Goal: Task Accomplishment & Management: Use online tool/utility

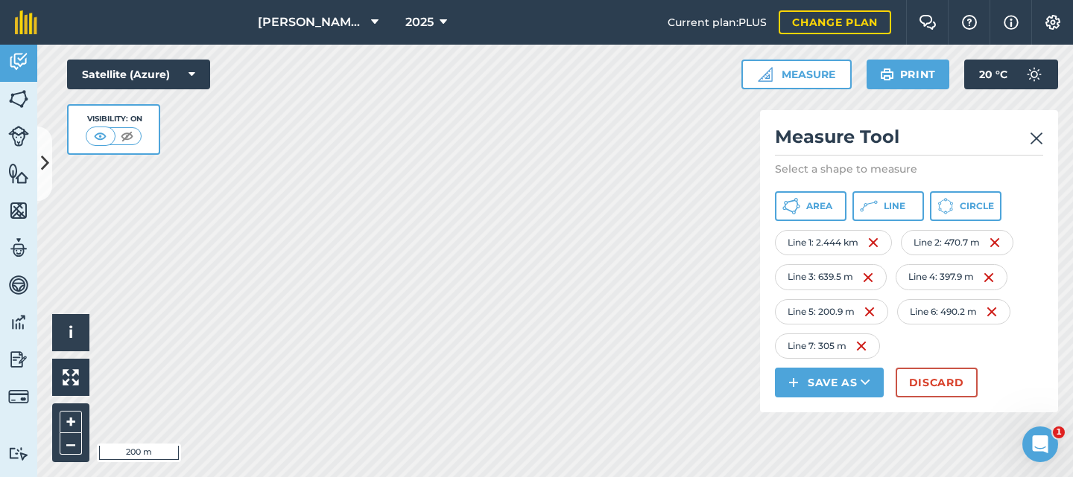
drag, startPoint x: 0, startPoint y: 0, endPoint x: 1038, endPoint y: 139, distance: 1046.8
click at [1038, 139] on img at bounding box center [1035, 139] width 13 height 18
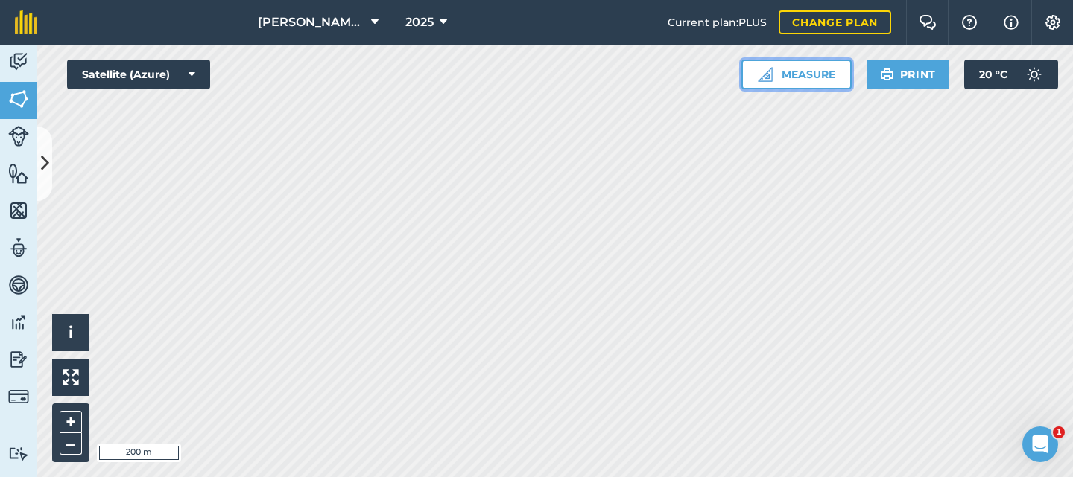
click at [804, 68] on button "Measure" at bounding box center [796, 75] width 110 height 30
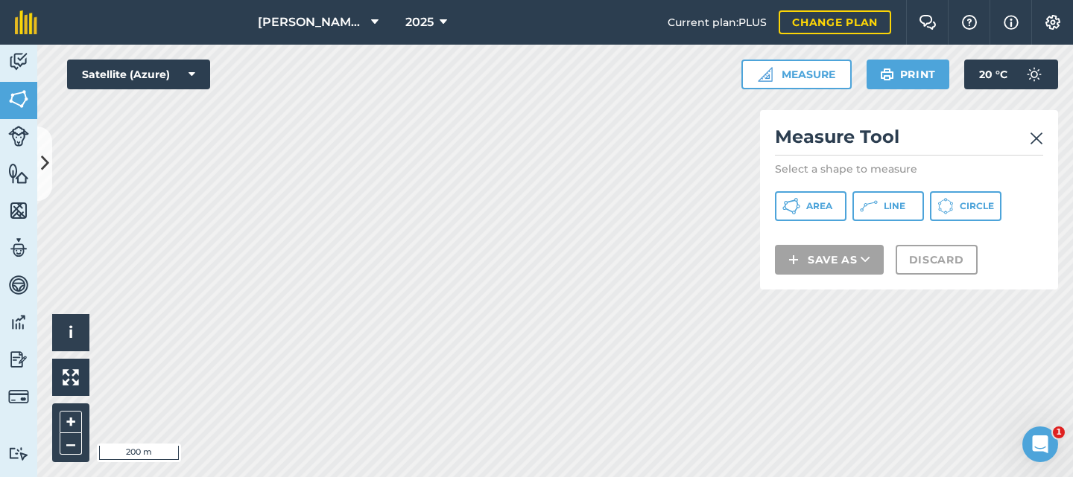
click at [1036, 139] on img at bounding box center [1035, 139] width 13 height 18
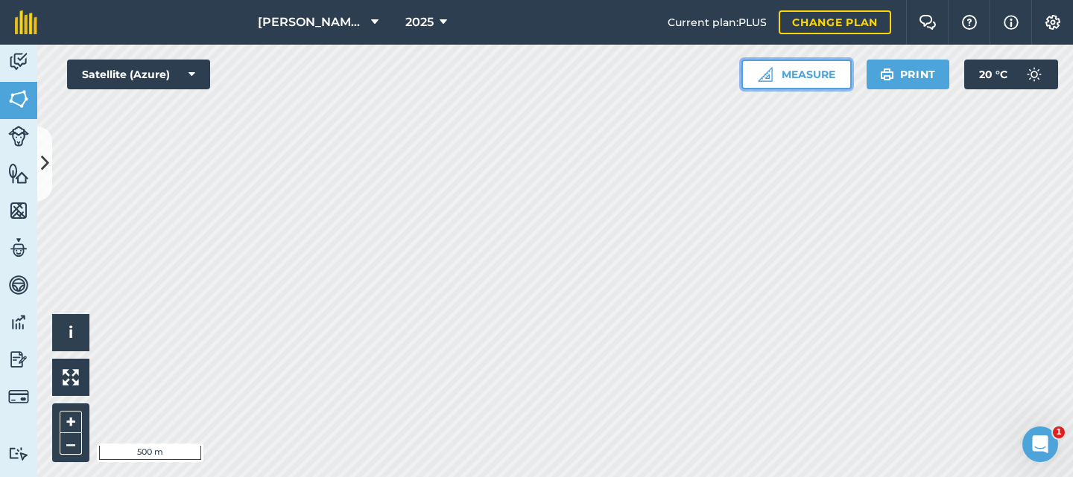
click at [784, 75] on button "Measure" at bounding box center [796, 75] width 110 height 30
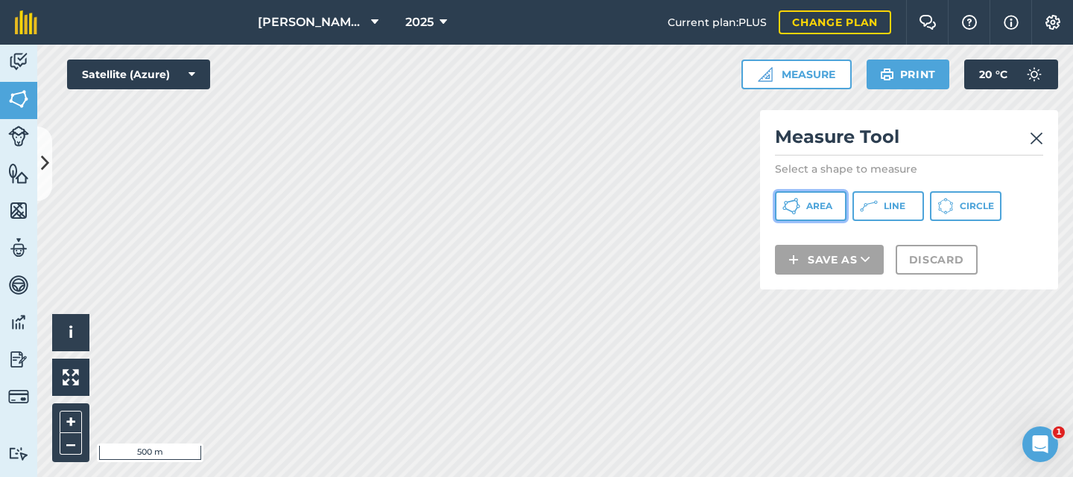
click at [807, 198] on button "Area" at bounding box center [811, 206] width 72 height 30
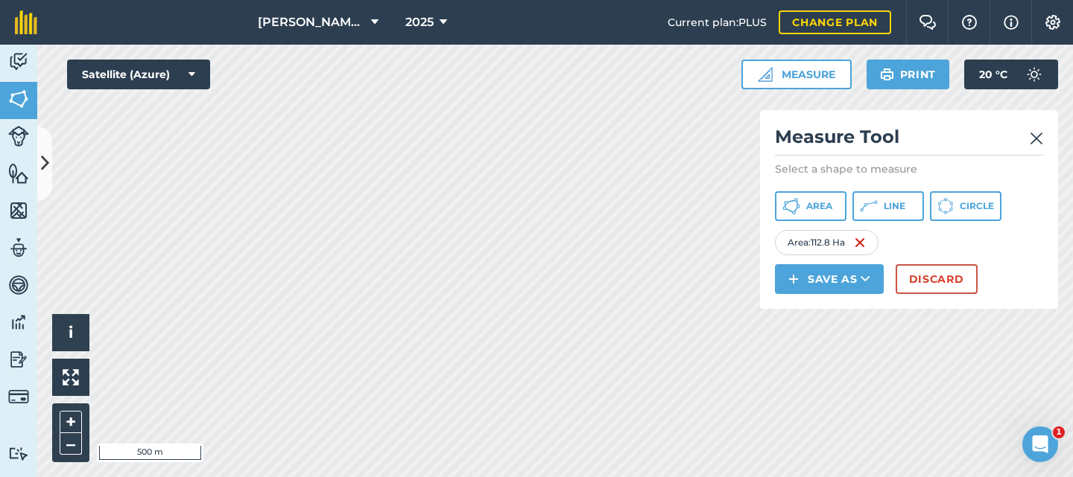
click at [1031, 138] on img at bounding box center [1035, 139] width 13 height 18
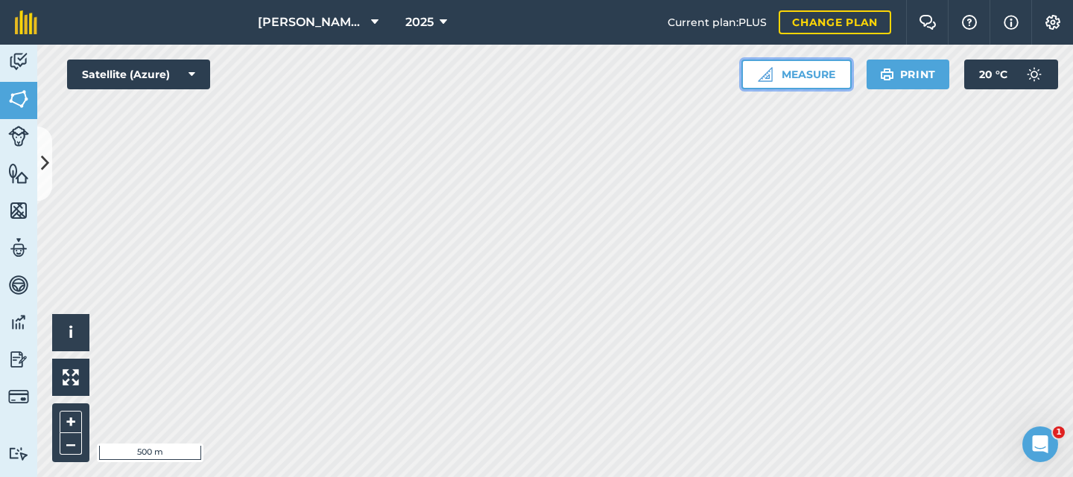
click at [799, 76] on button "Measure" at bounding box center [796, 75] width 110 height 30
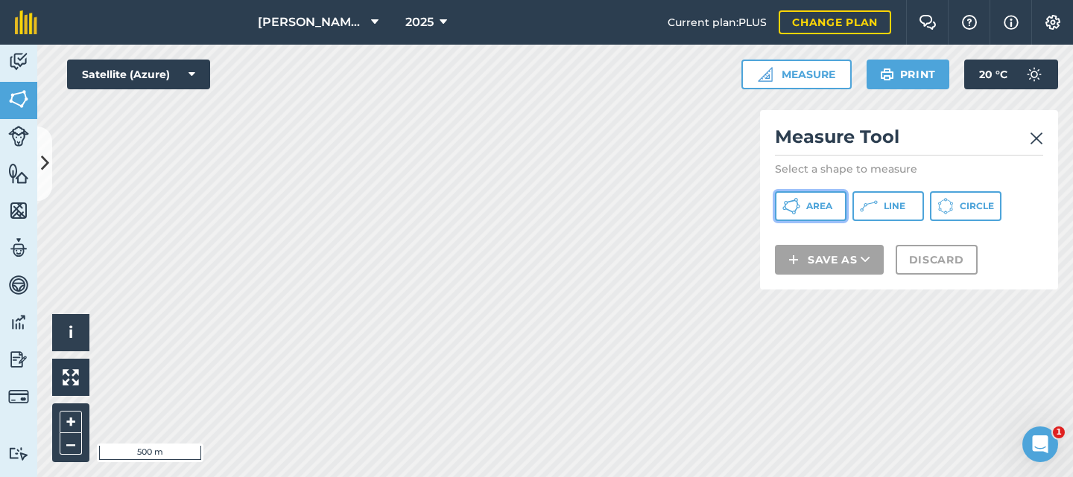
click at [807, 205] on span "Area" at bounding box center [819, 206] width 26 height 12
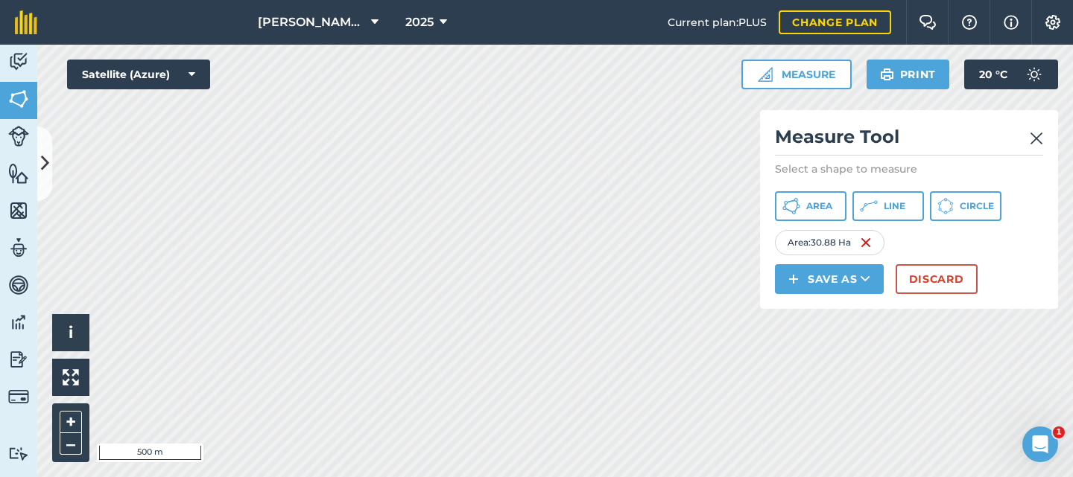
click at [1037, 138] on img at bounding box center [1035, 139] width 13 height 18
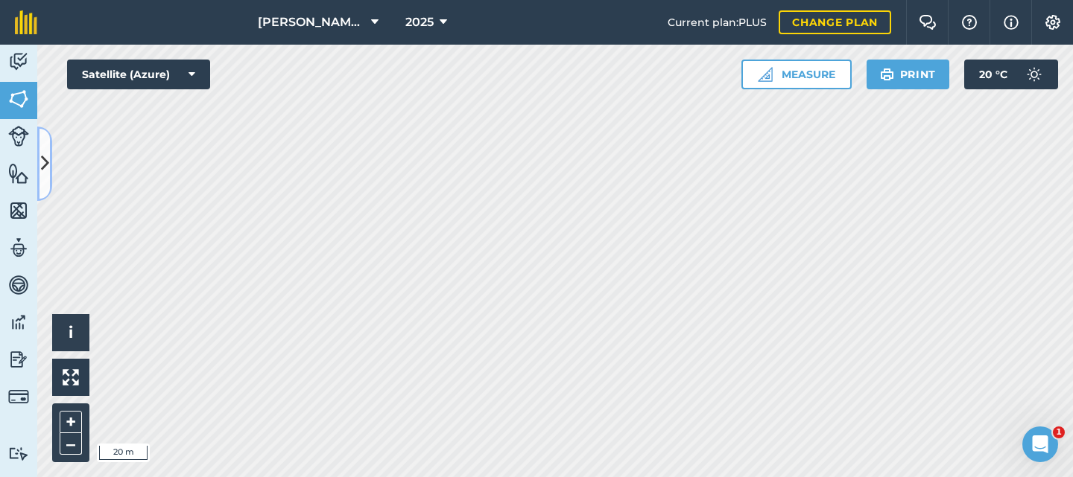
click at [51, 164] on button at bounding box center [44, 164] width 15 height 74
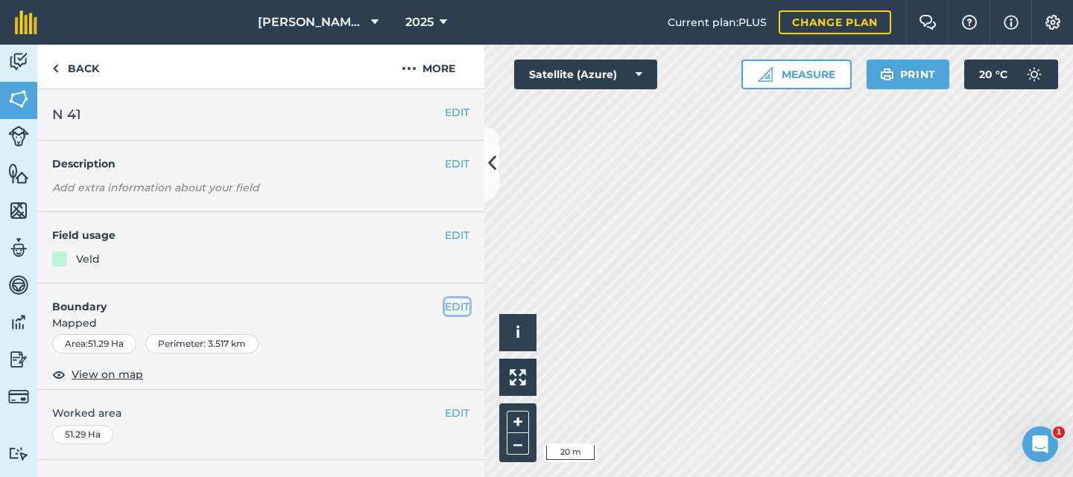
click at [445, 306] on button "EDIT" at bounding box center [457, 307] width 25 height 16
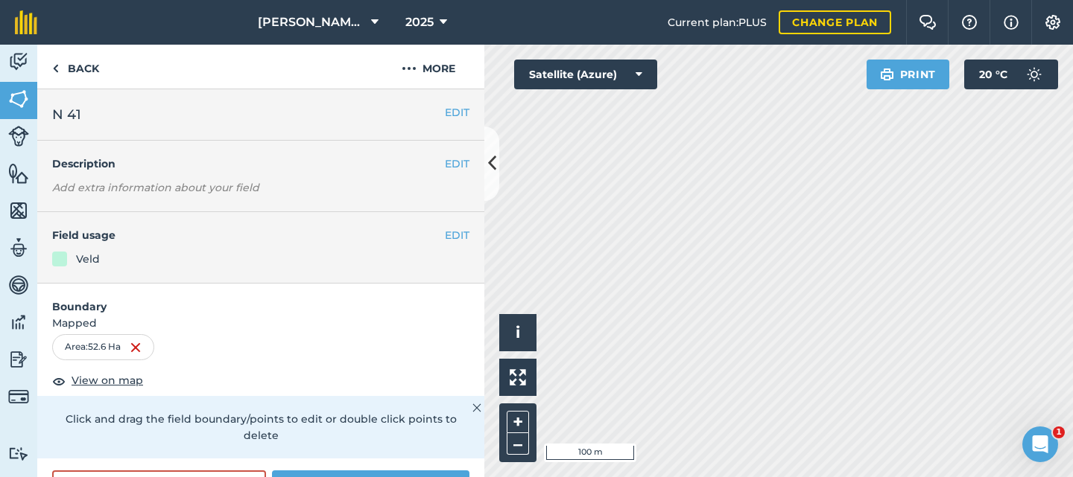
scroll to position [149, 0]
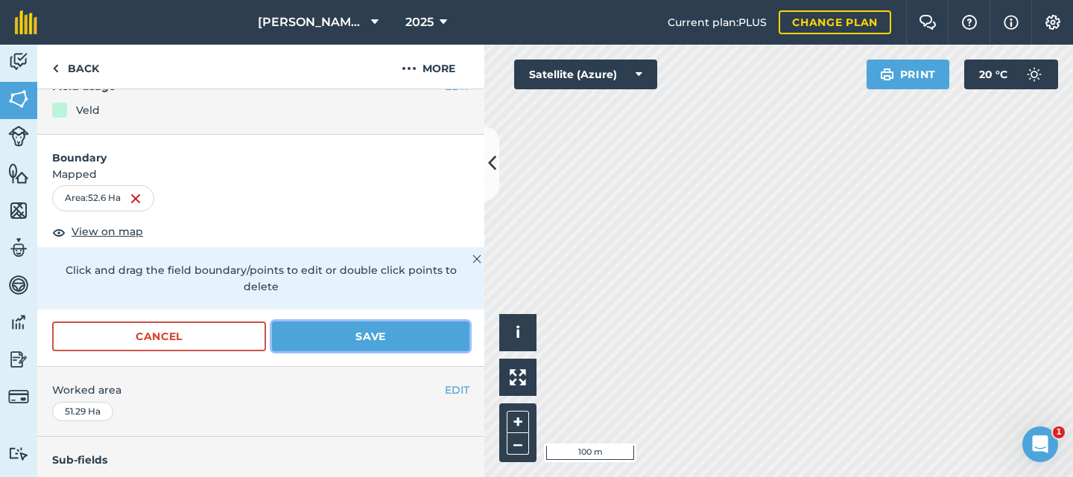
click at [335, 330] on button "Save" at bounding box center [370, 337] width 197 height 30
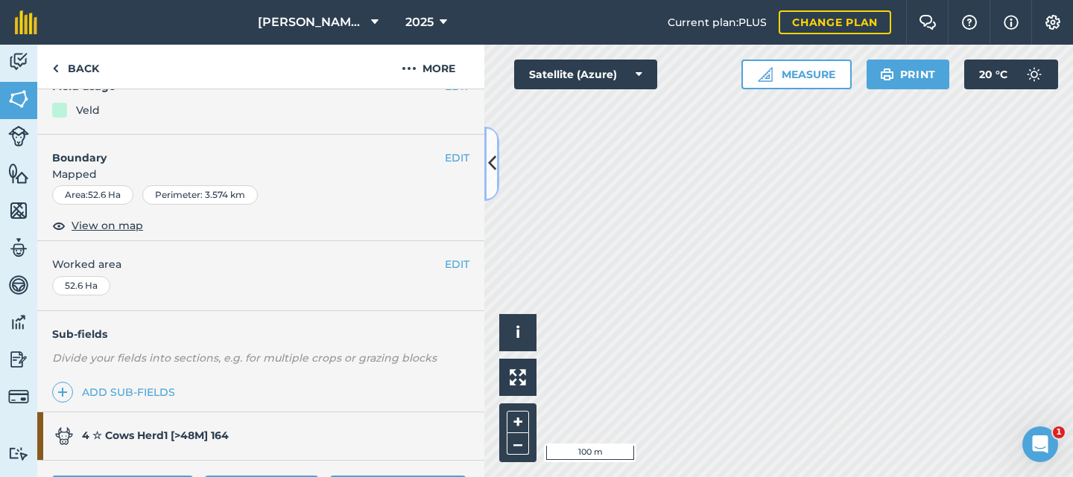
click at [492, 164] on icon at bounding box center [492, 163] width 8 height 26
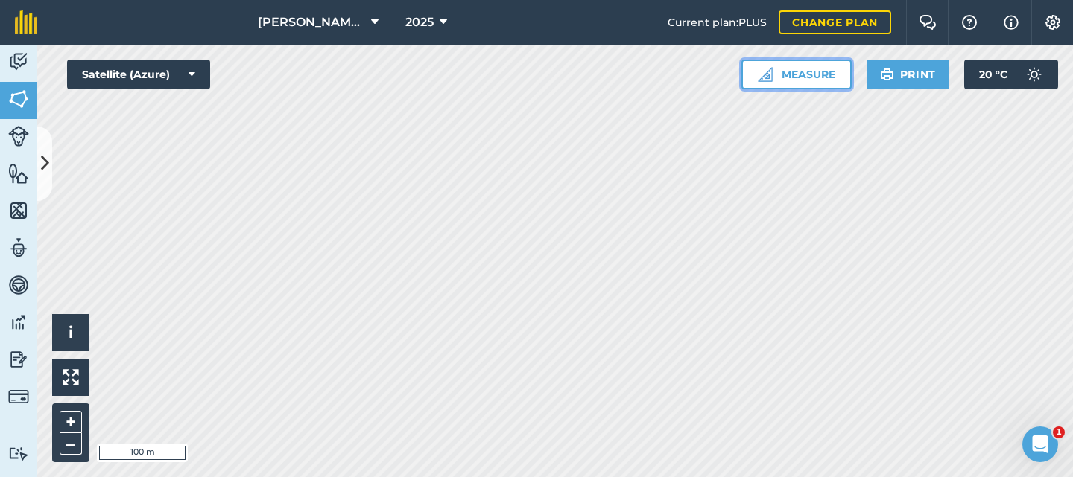
click at [791, 75] on button "Measure" at bounding box center [796, 75] width 110 height 30
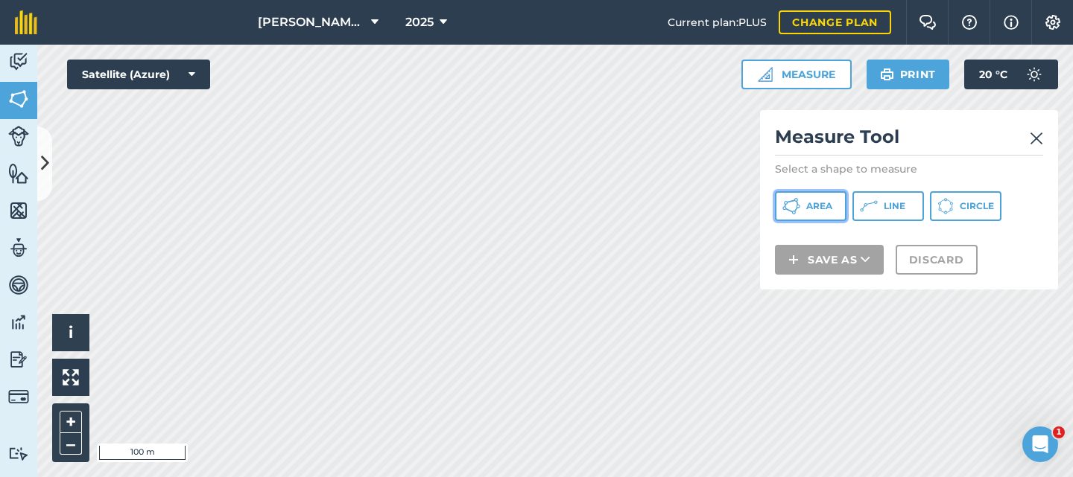
click at [820, 200] on span "Area" at bounding box center [819, 206] width 26 height 12
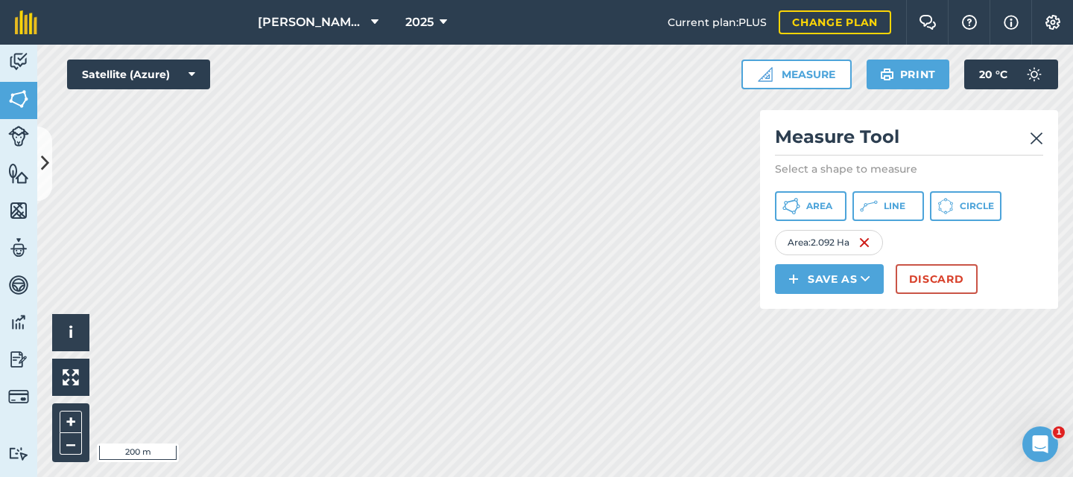
click at [1038, 135] on img at bounding box center [1035, 139] width 13 height 18
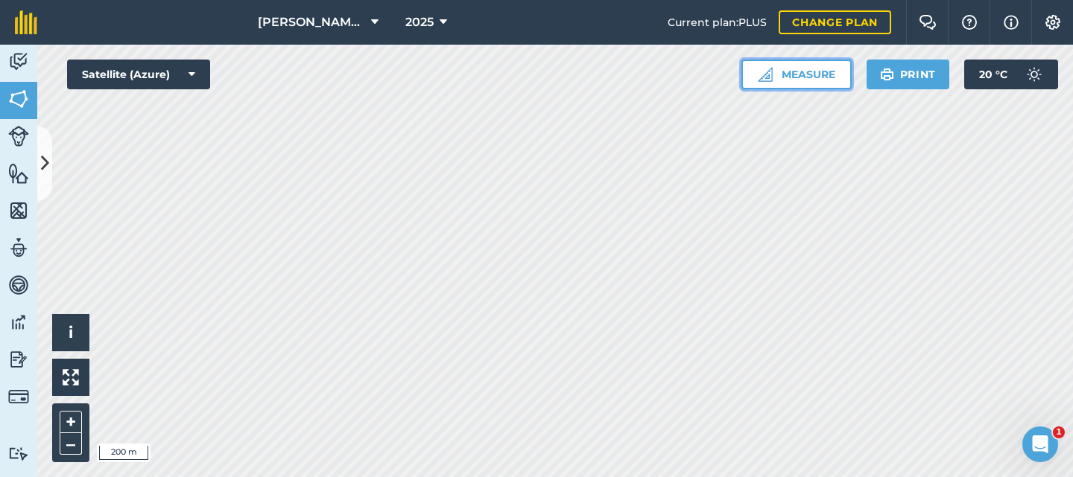
click at [789, 75] on button "Measure" at bounding box center [796, 75] width 110 height 30
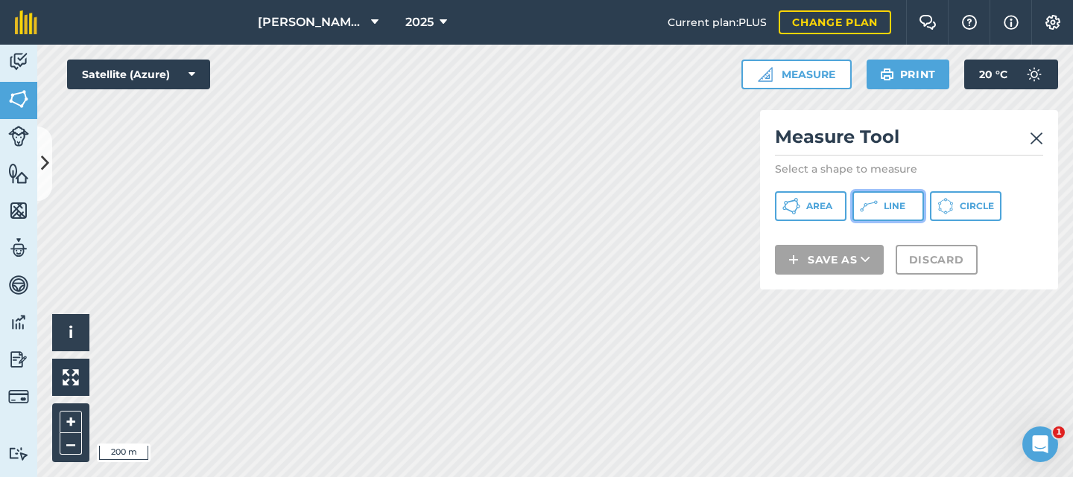
click at [883, 208] on span "Line" at bounding box center [894, 206] width 22 height 12
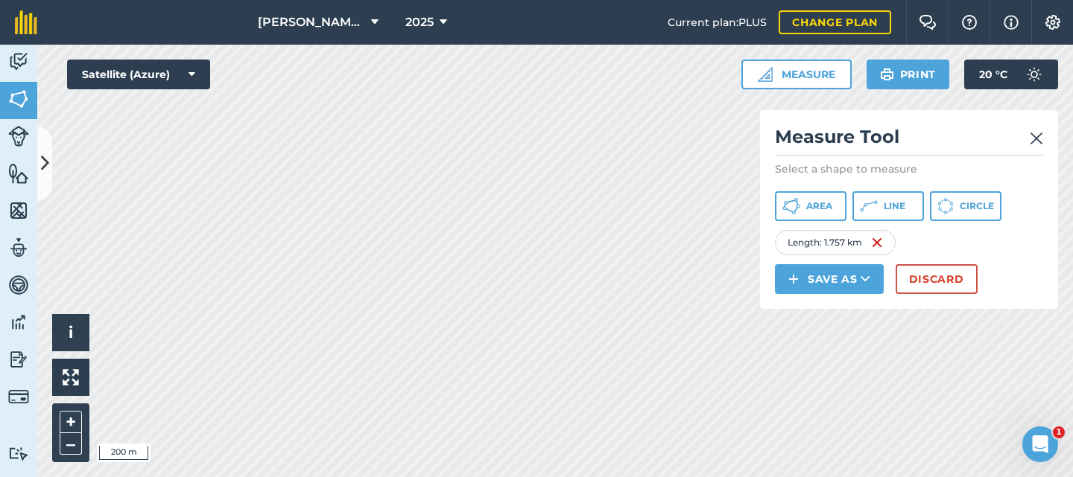
click at [1042, 139] on img at bounding box center [1035, 139] width 13 height 18
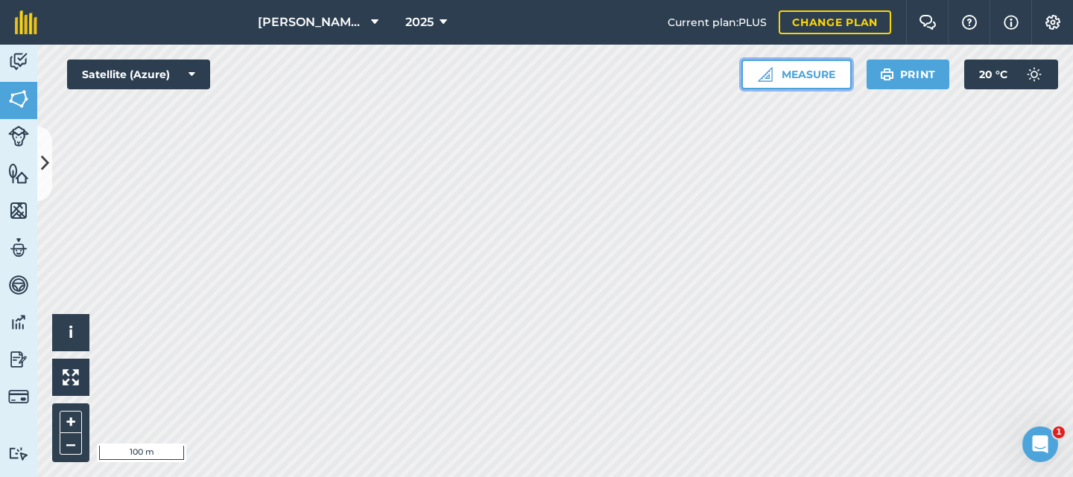
click at [810, 81] on button "Measure" at bounding box center [796, 75] width 110 height 30
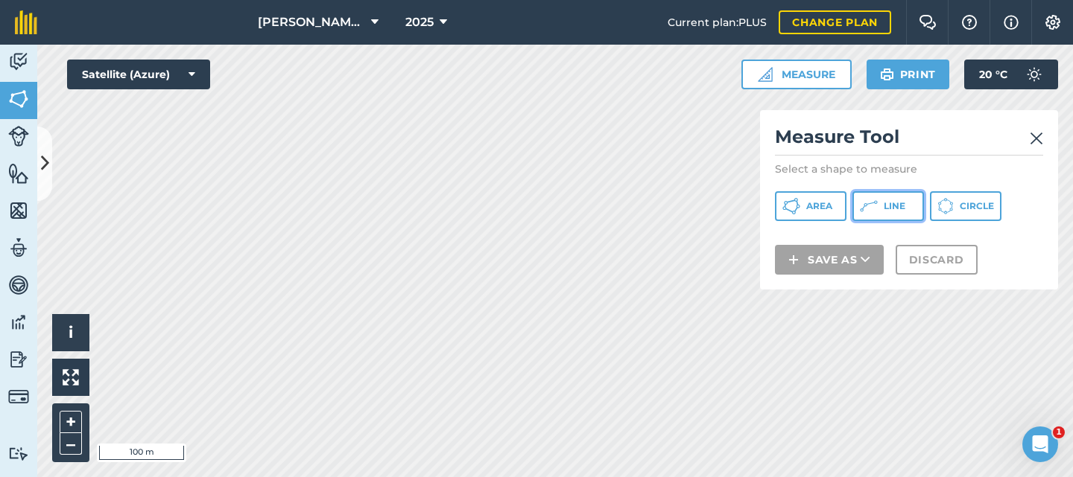
click at [867, 203] on icon at bounding box center [868, 206] width 18 height 18
